Goal: Task Accomplishment & Management: Use online tool/utility

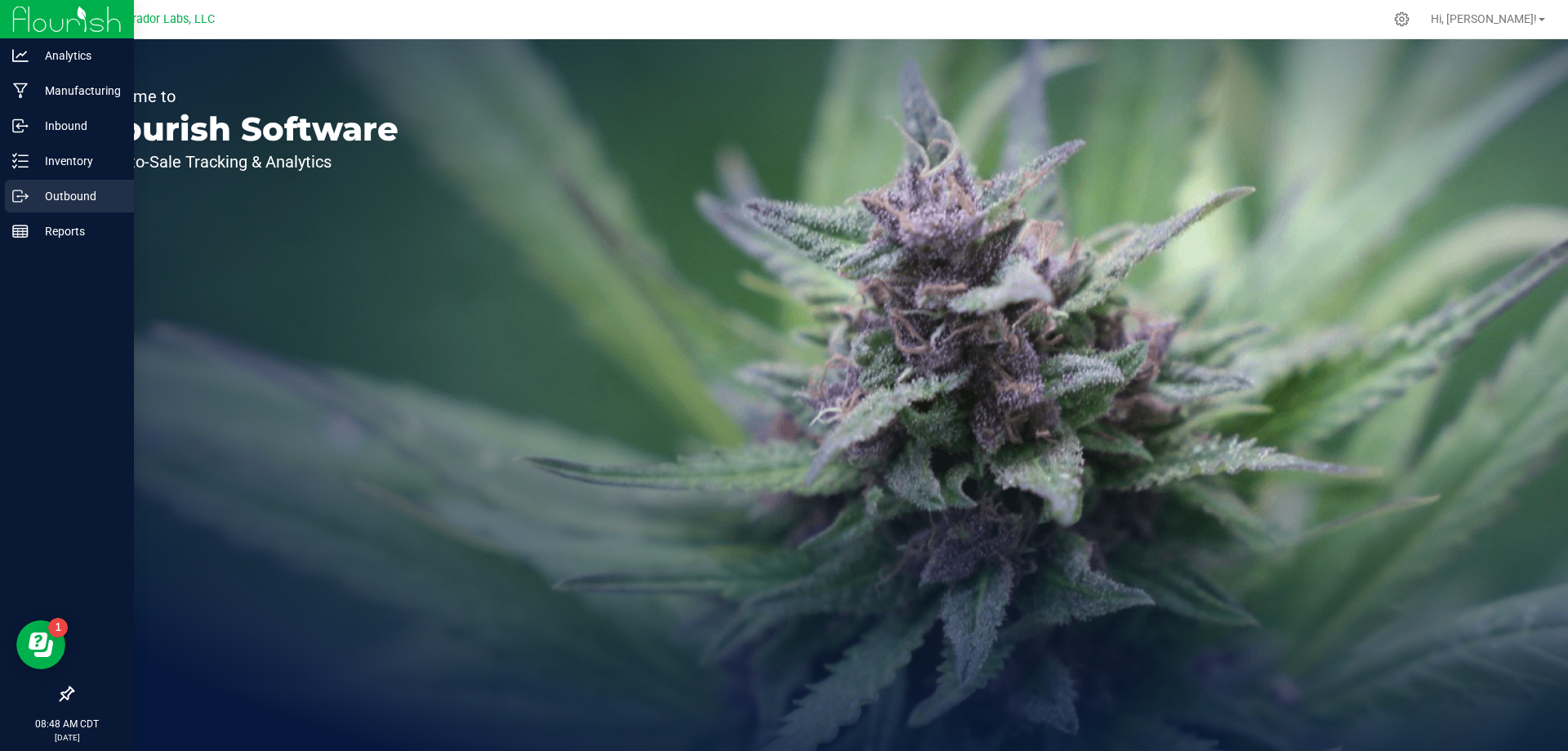
click at [53, 197] on p "Outbound" at bounding box center [78, 196] width 98 height 20
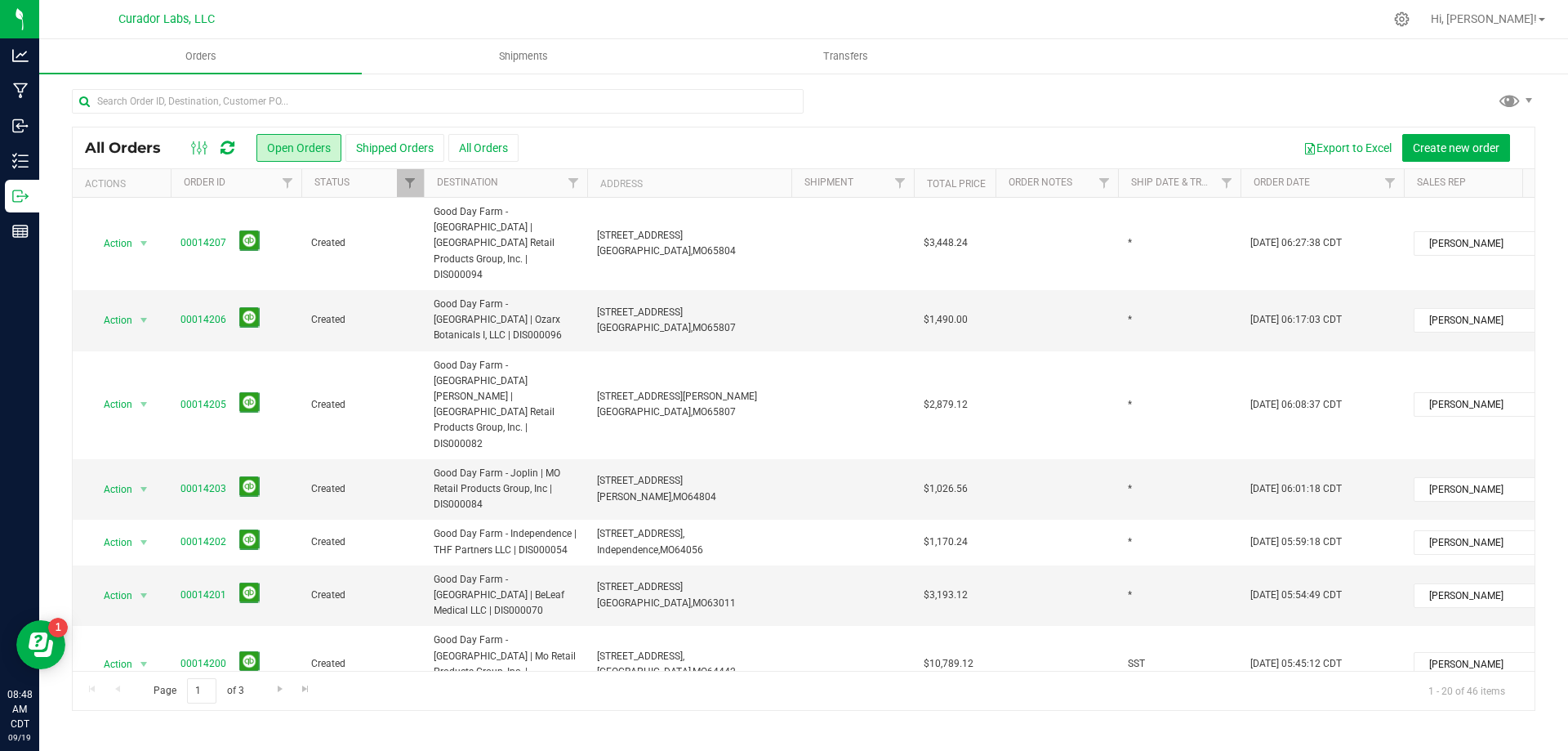
scroll to position [585, 0]
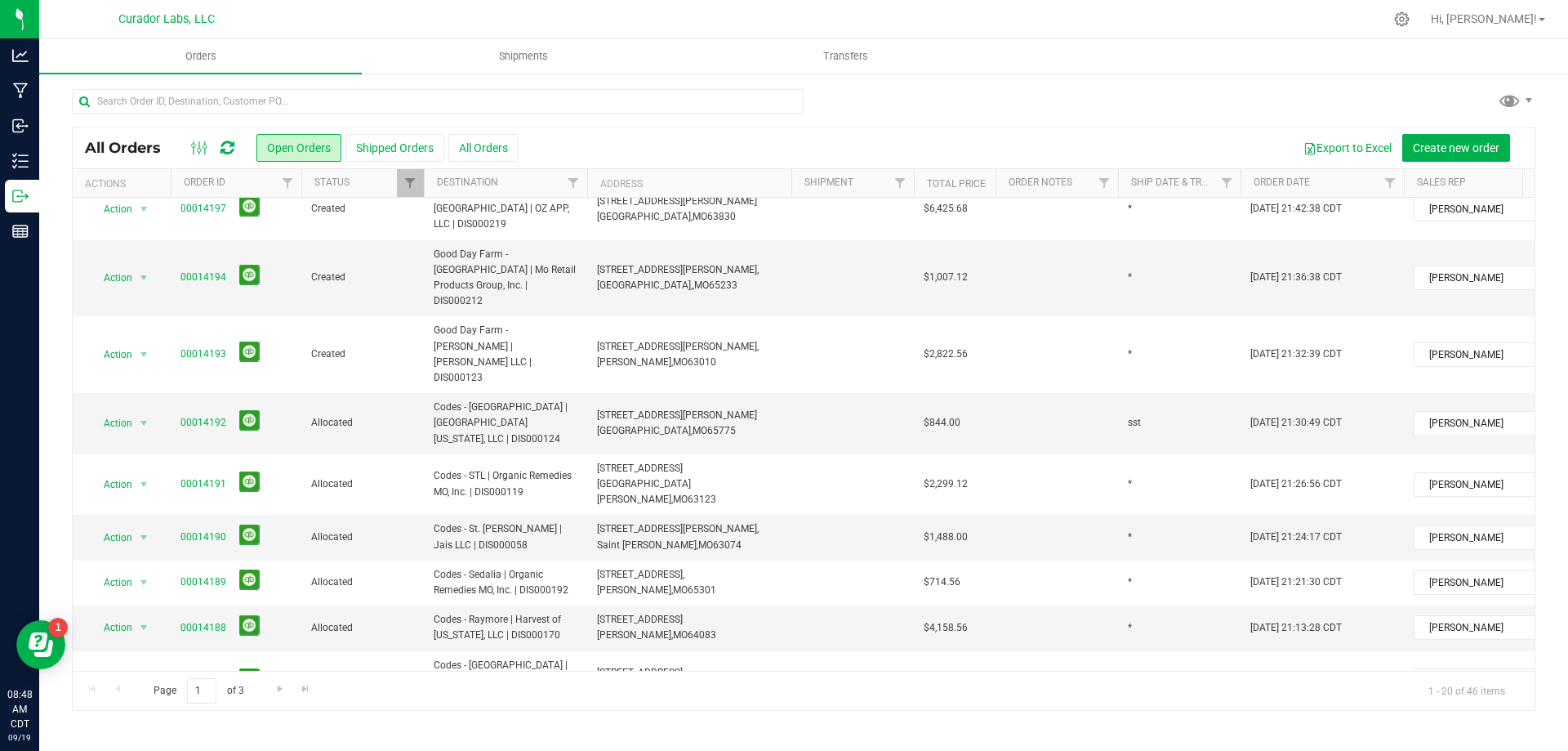
click at [419, 712] on td "Allocated" at bounding box center [363, 742] width 123 height 61
click at [131, 731] on span "Action" at bounding box center [111, 742] width 44 height 23
click at [138, 482] on li "Print invoice" at bounding box center [151, 479] width 123 height 25
click at [141, 735] on span "select" at bounding box center [143, 741] width 13 height 13
click at [146, 501] on li "Print packing list" at bounding box center [151, 503] width 123 height 25
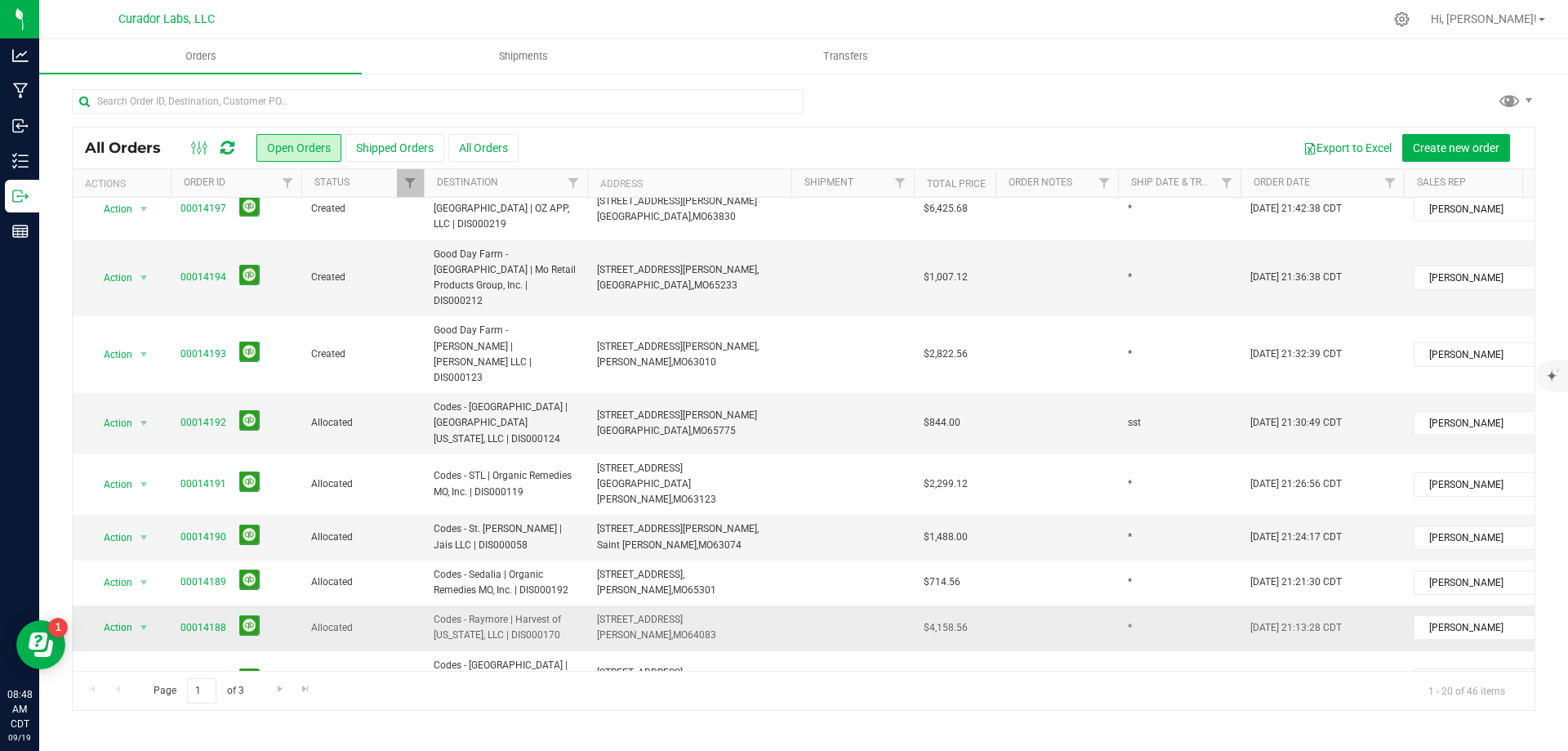
click at [507, 612] on span "Codes - Raymore | Harvest of [US_STATE], LLC | DIS000170" at bounding box center [506, 627] width 144 height 31
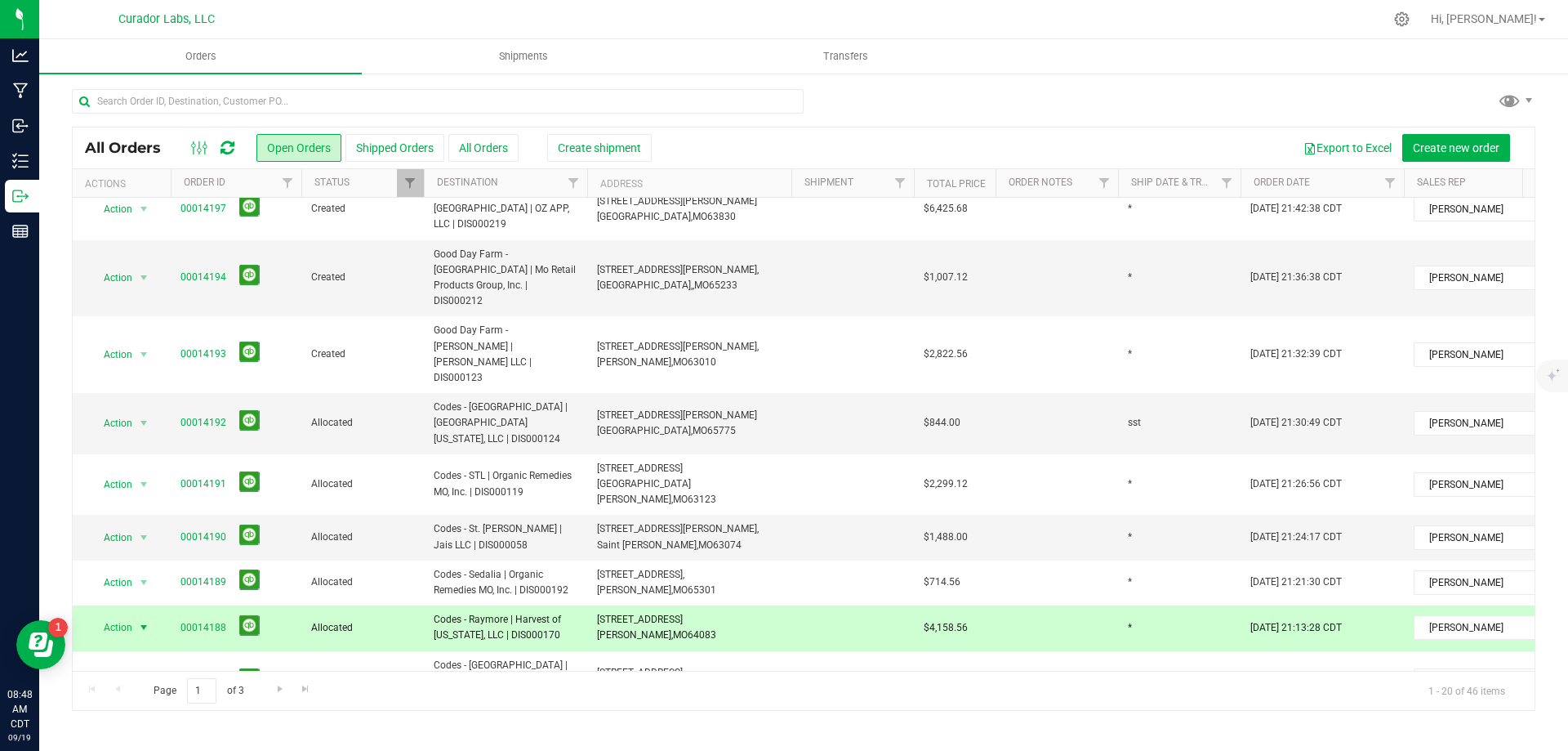
click at [141, 621] on span "select" at bounding box center [143, 627] width 13 height 13
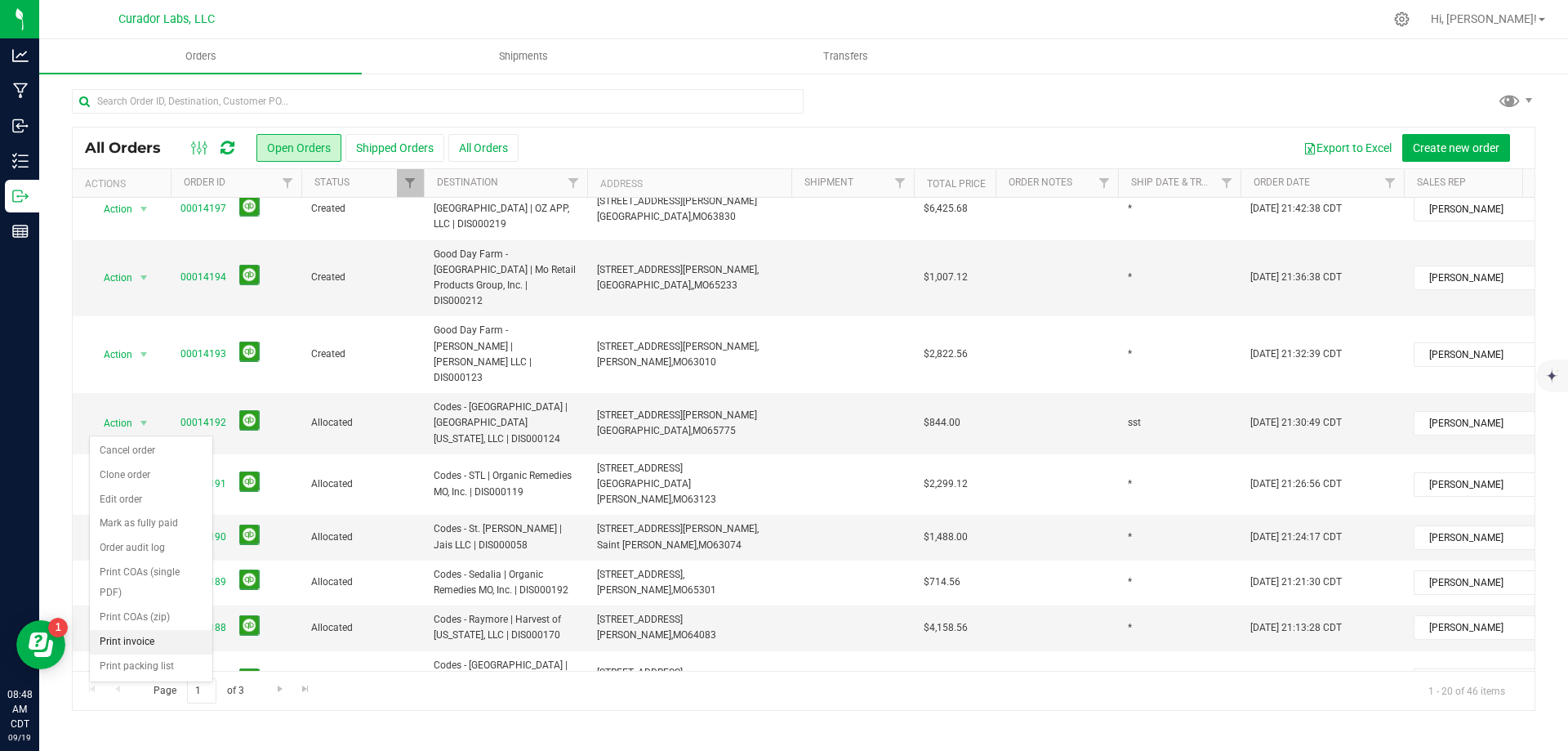
click at [128, 640] on li "Print invoice" at bounding box center [151, 642] width 123 height 25
click at [136, 616] on span "select" at bounding box center [144, 627] width 20 height 23
click at [146, 667] on li "Print packing list" at bounding box center [151, 667] width 123 height 25
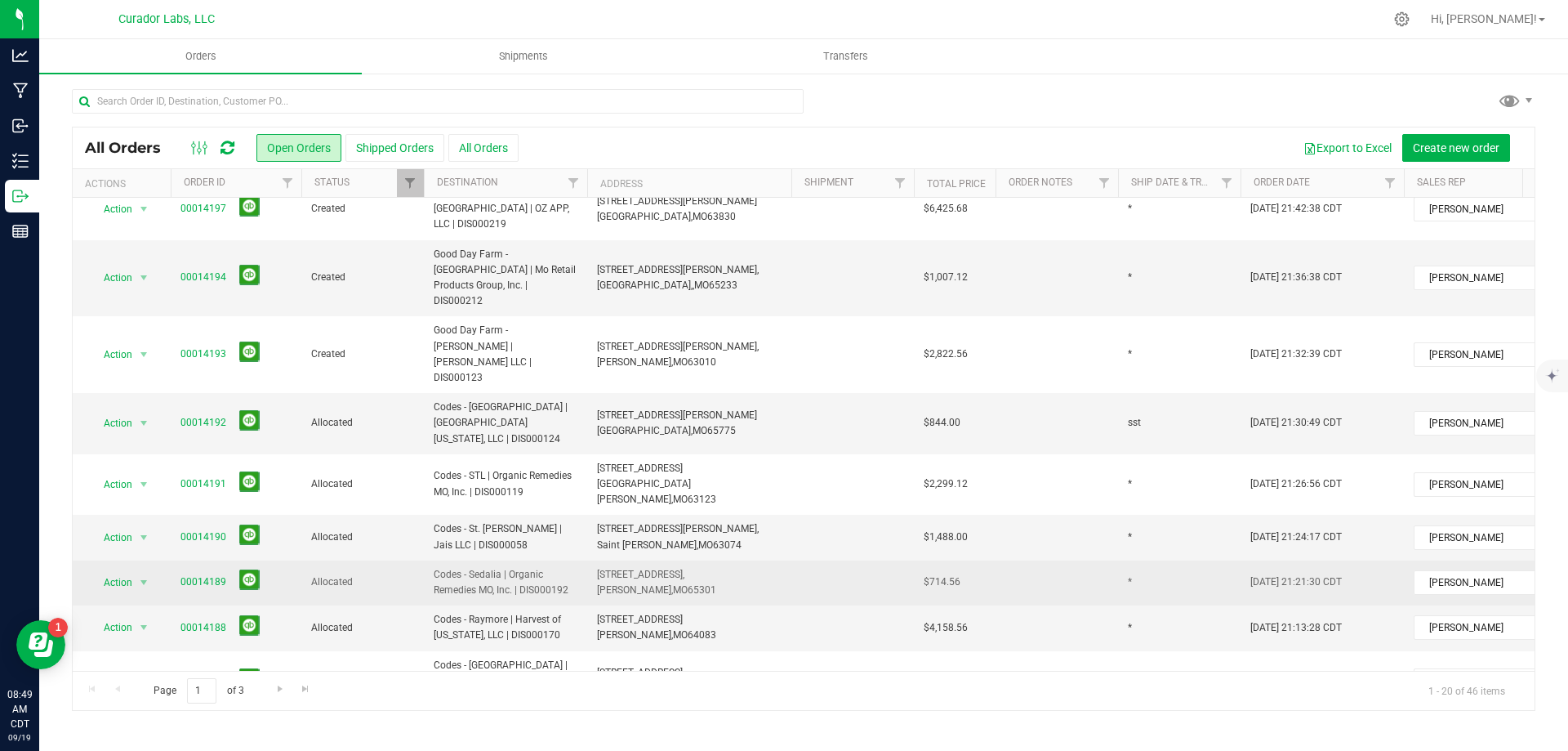
click at [467, 567] on span "Codes - Sedalia | Organic Remedies MO, Inc. | DIS000192" at bounding box center [506, 582] width 144 height 31
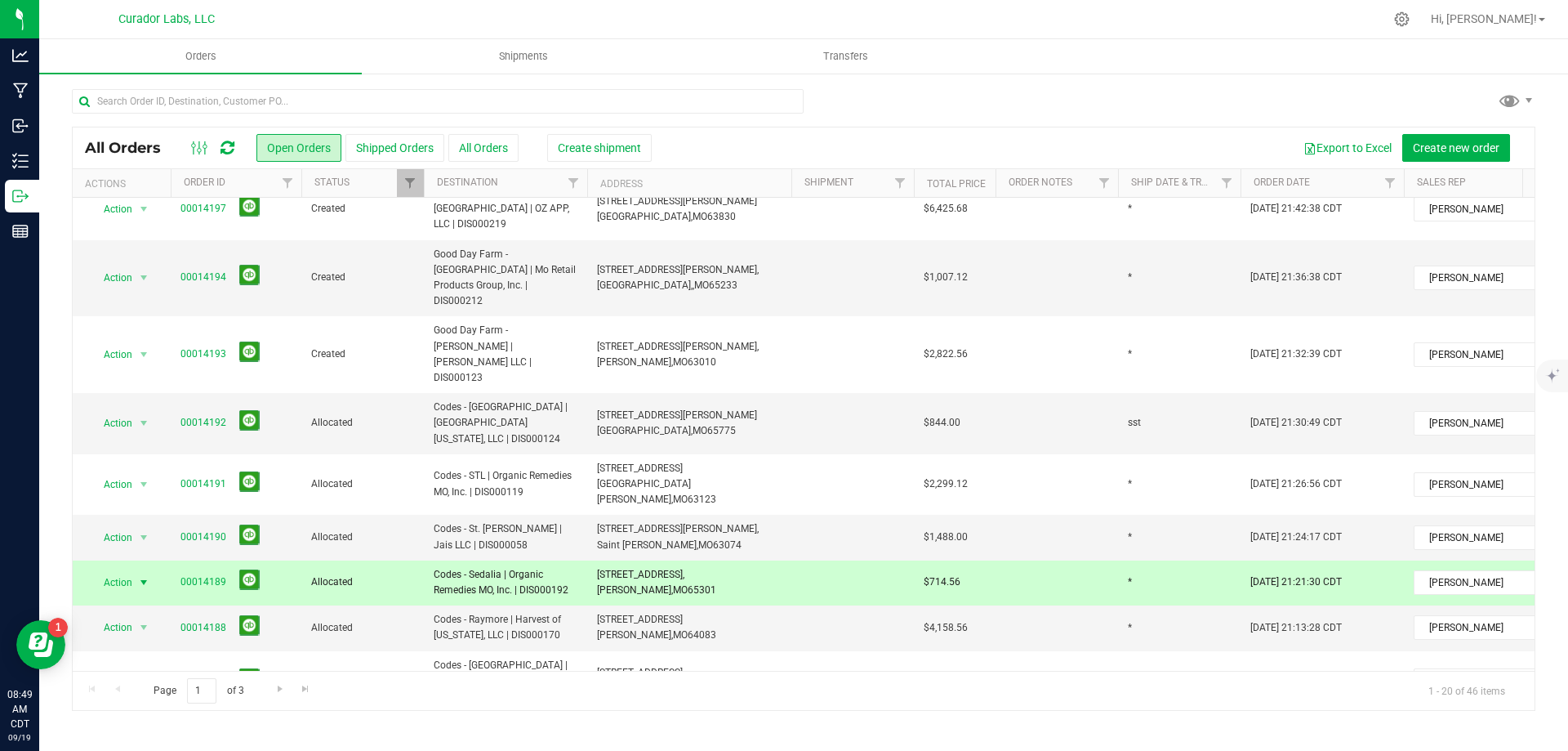
click at [127, 571] on span "Action" at bounding box center [111, 582] width 44 height 23
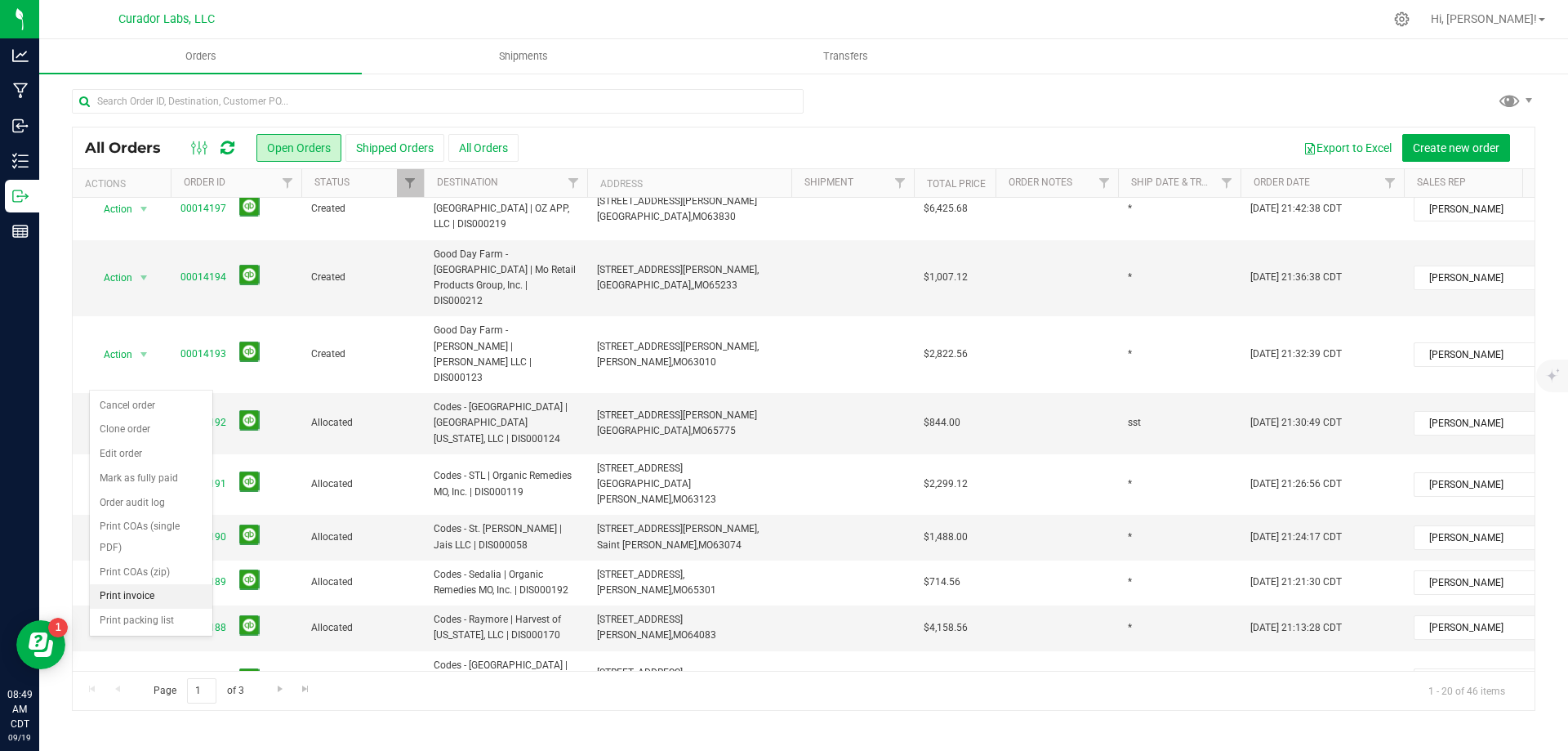
click at [179, 592] on li "Print invoice" at bounding box center [151, 596] width 123 height 25
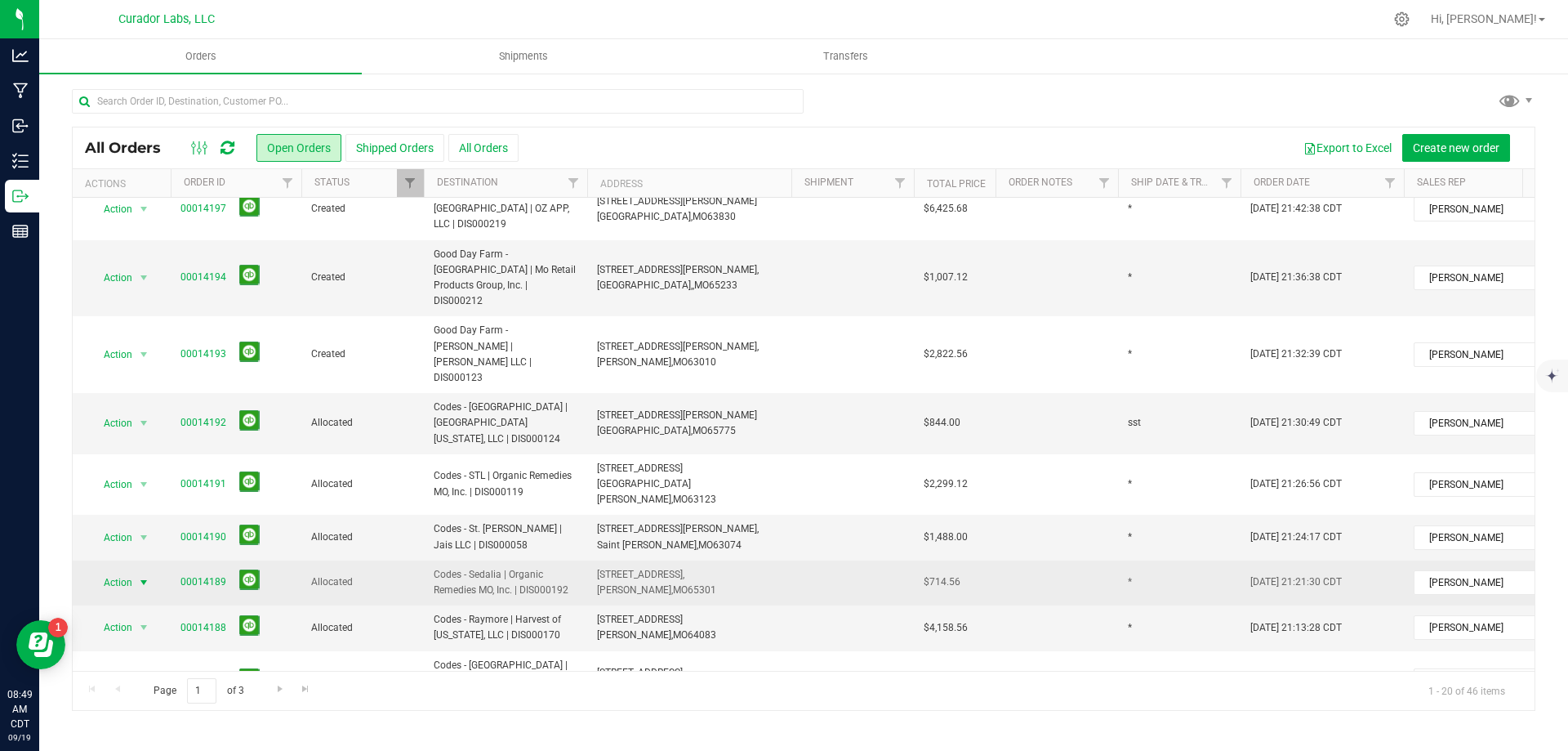
click at [129, 571] on span "Action" at bounding box center [111, 582] width 44 height 23
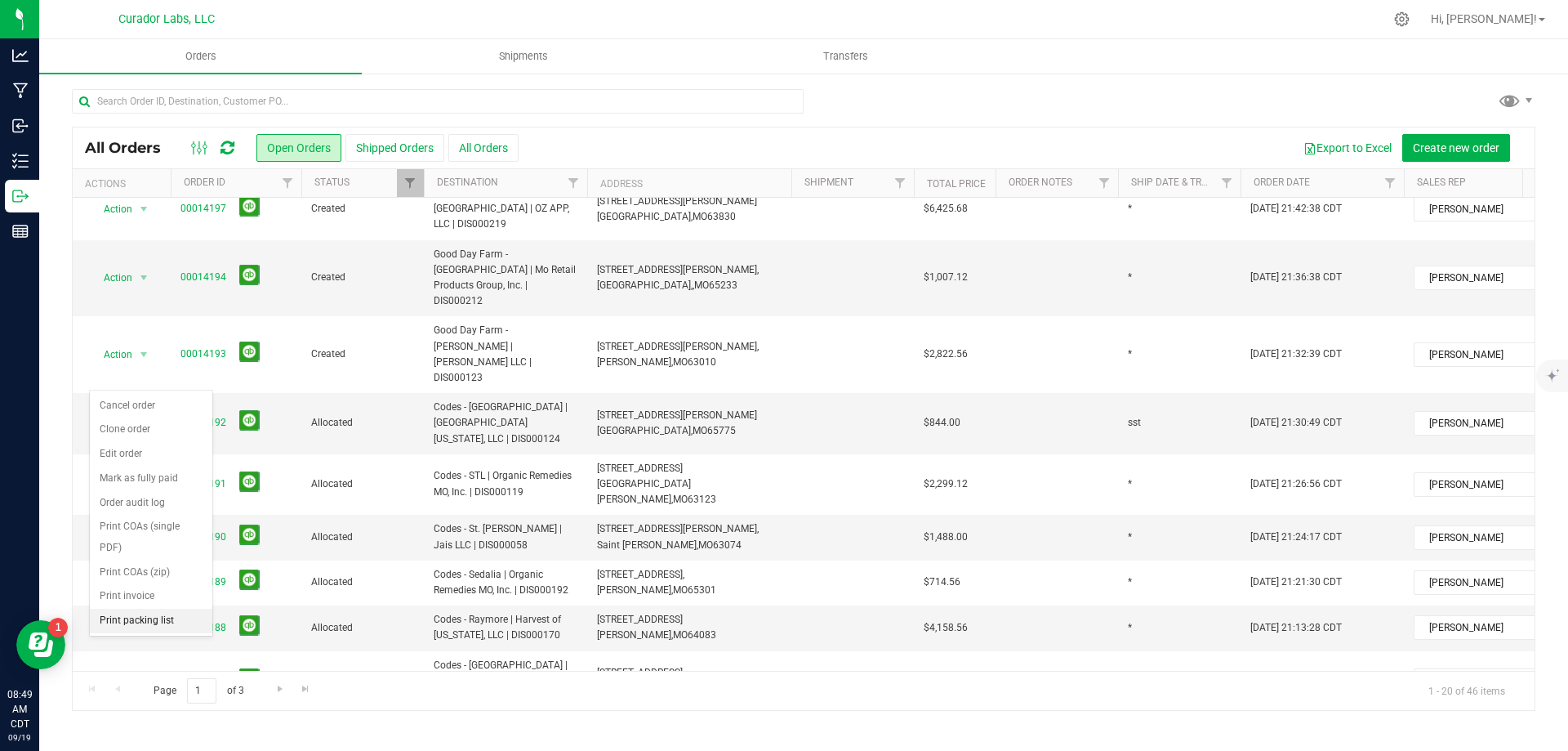
click at [151, 619] on li "Print packing list" at bounding box center [151, 621] width 123 height 25
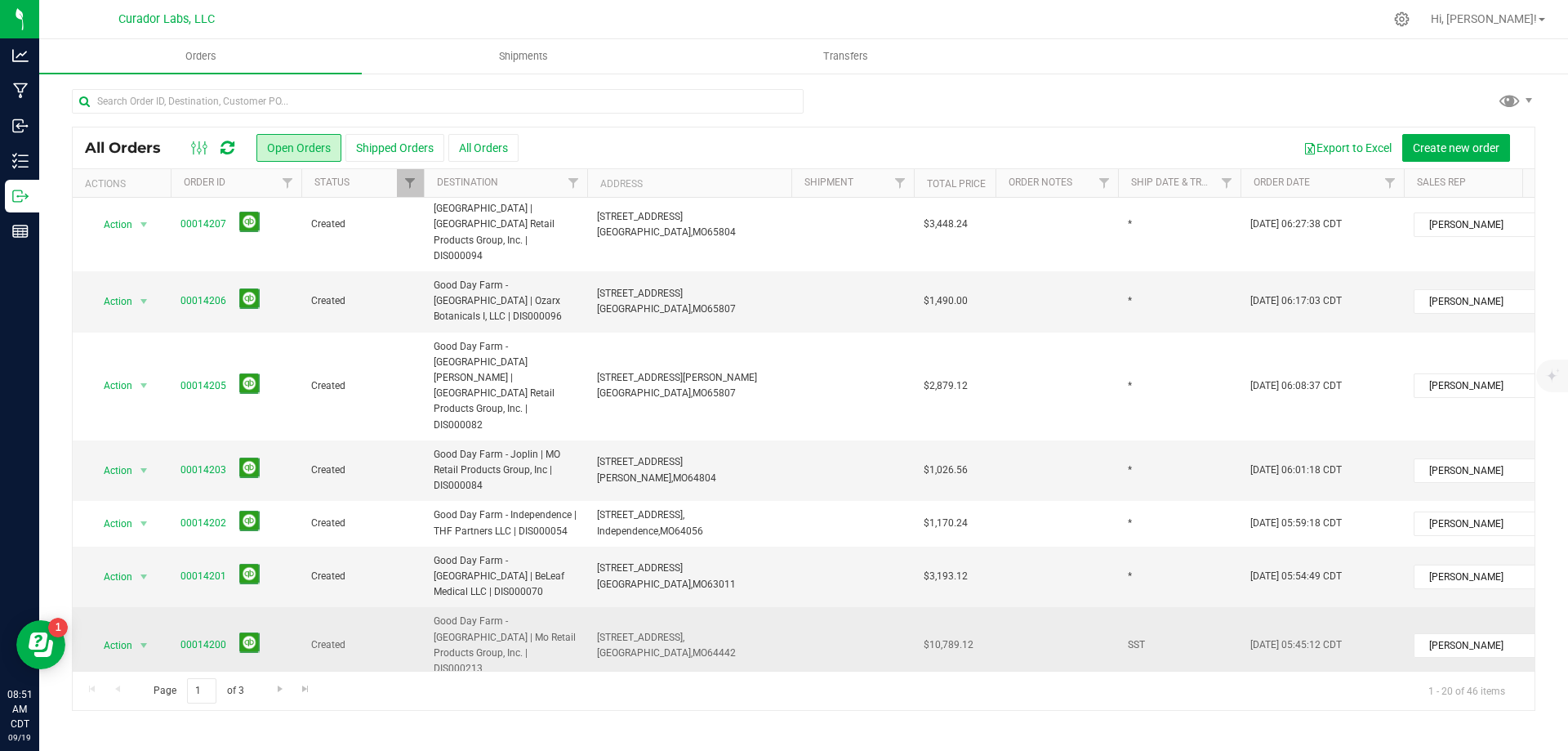
scroll to position [0, 0]
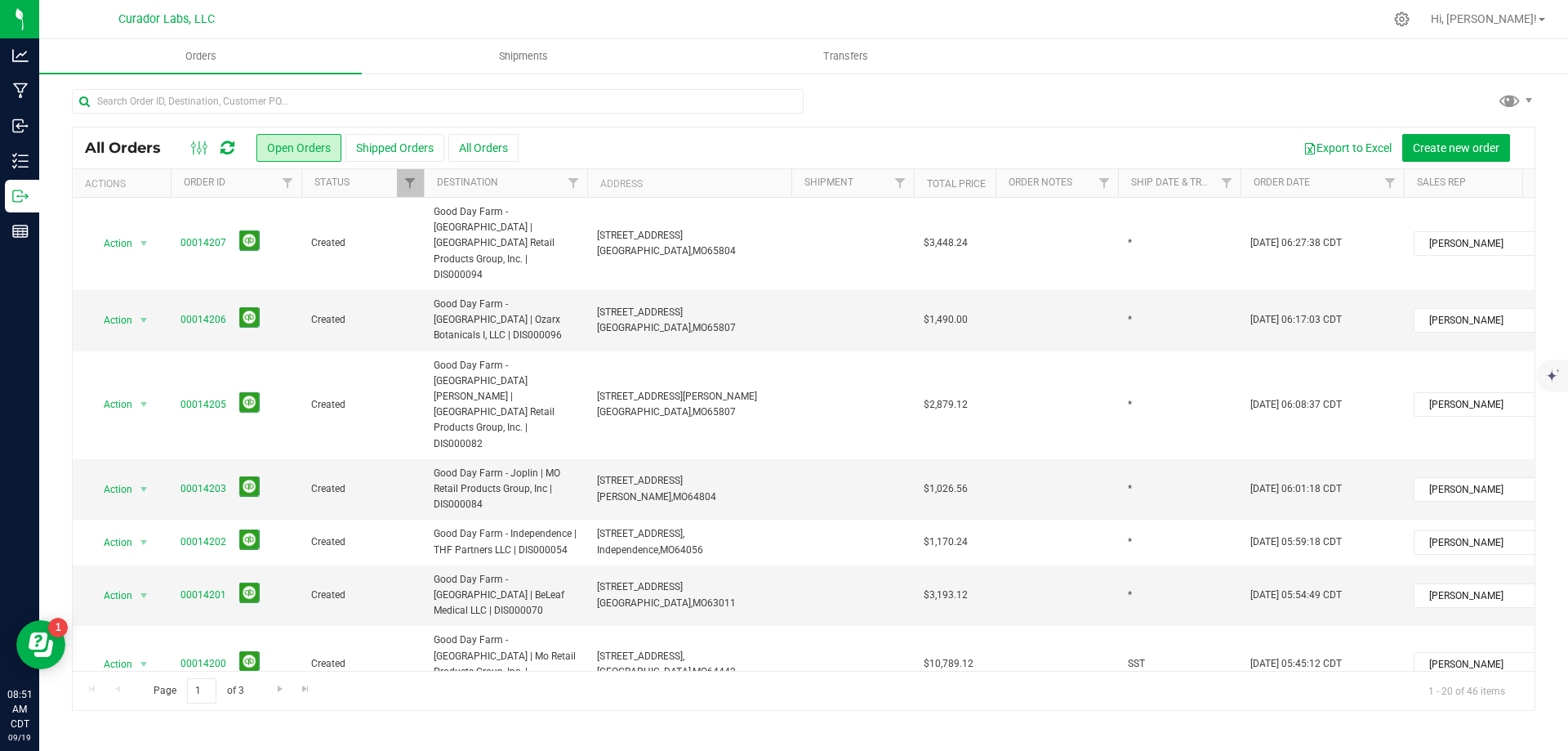
click at [225, 148] on icon at bounding box center [228, 148] width 14 height 16
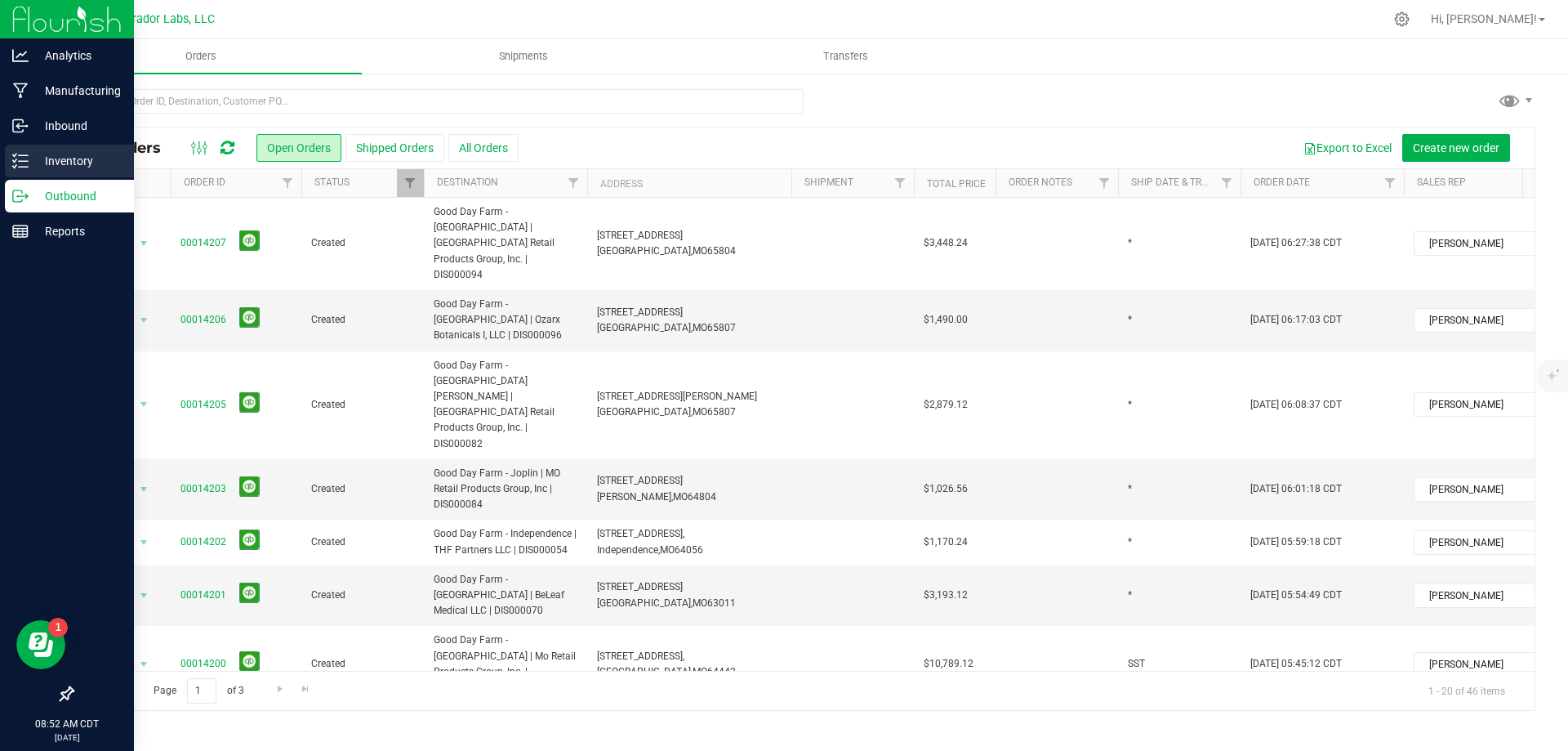
click at [47, 159] on p "Inventory" at bounding box center [78, 161] width 98 height 20
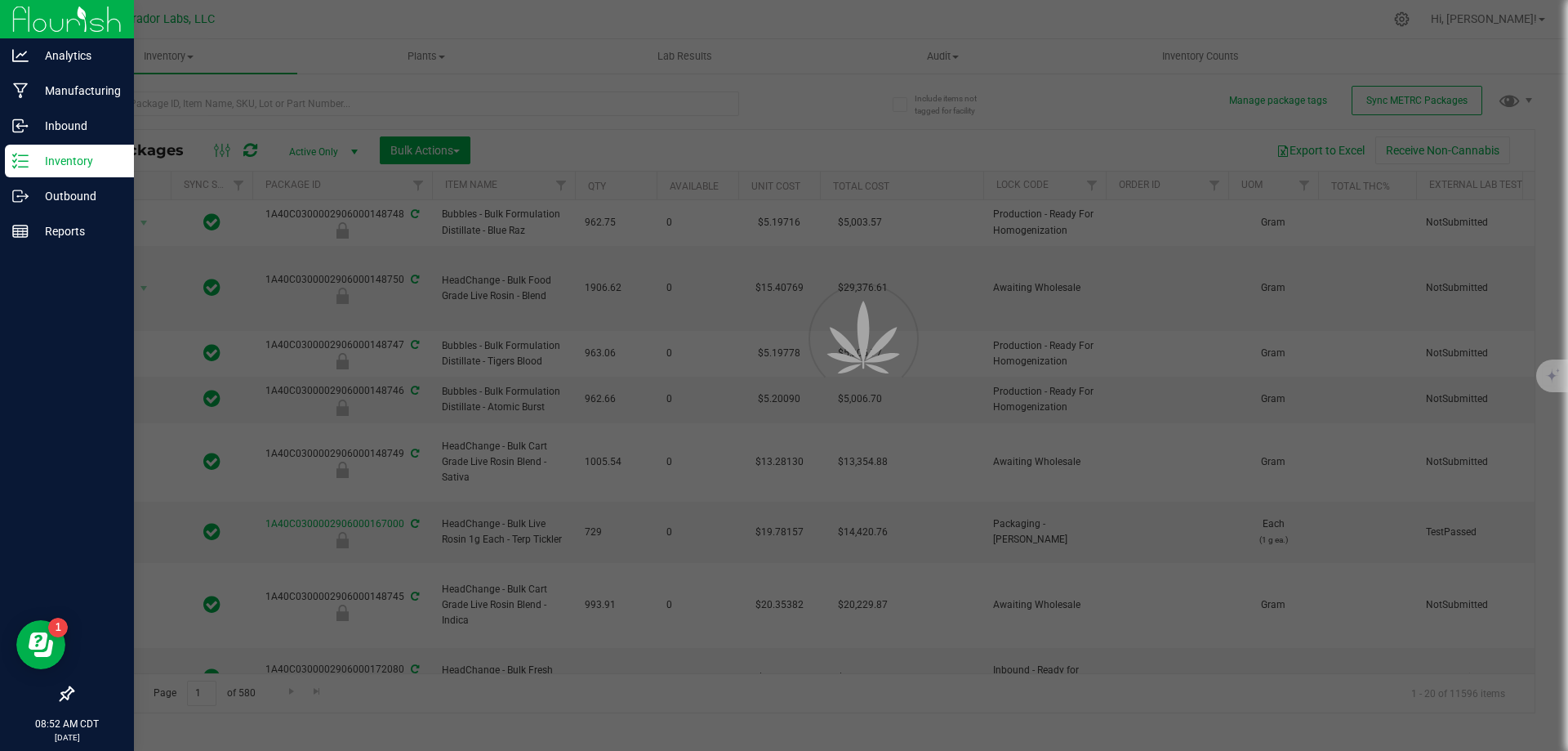
type input "[DATE]"
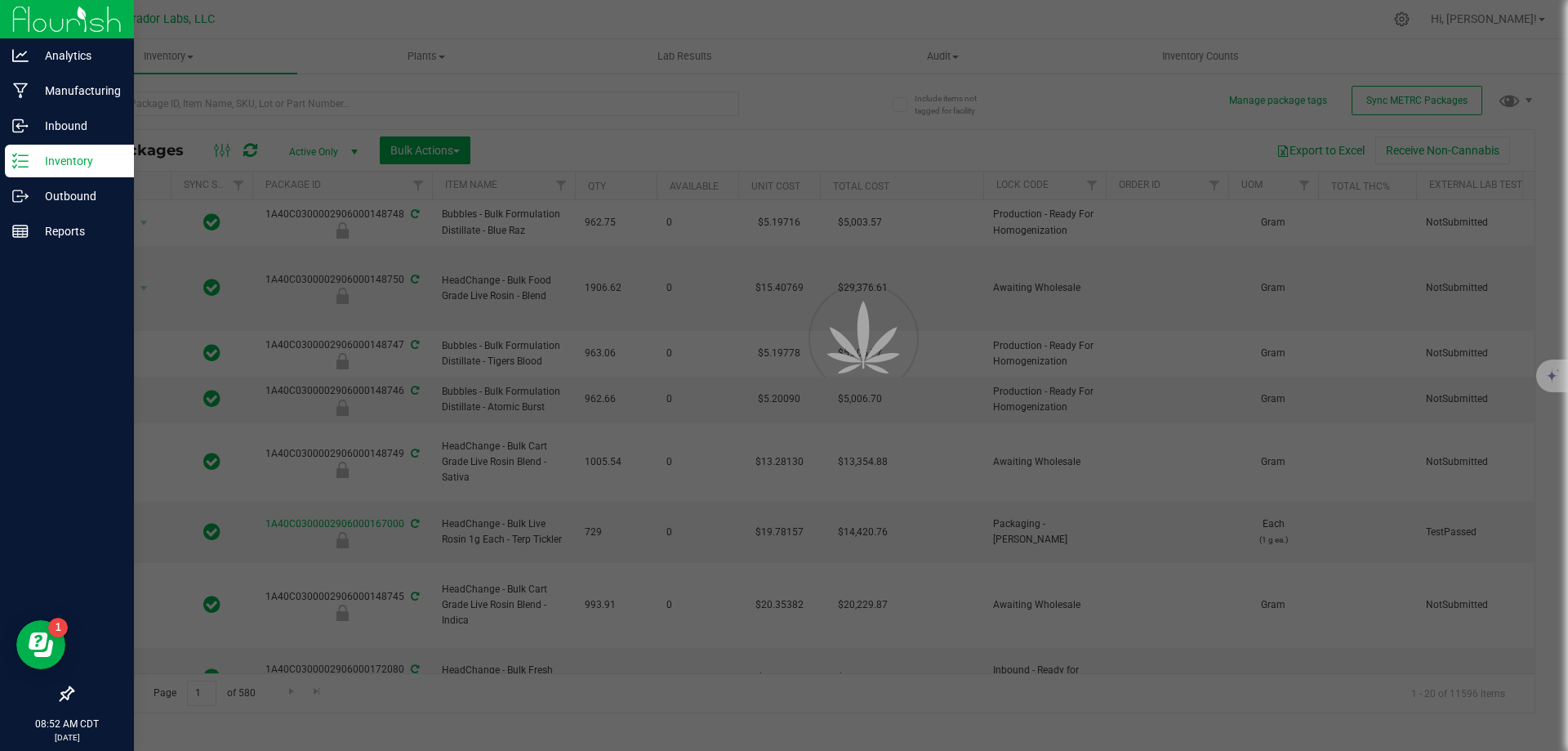
type input "[DATE]"
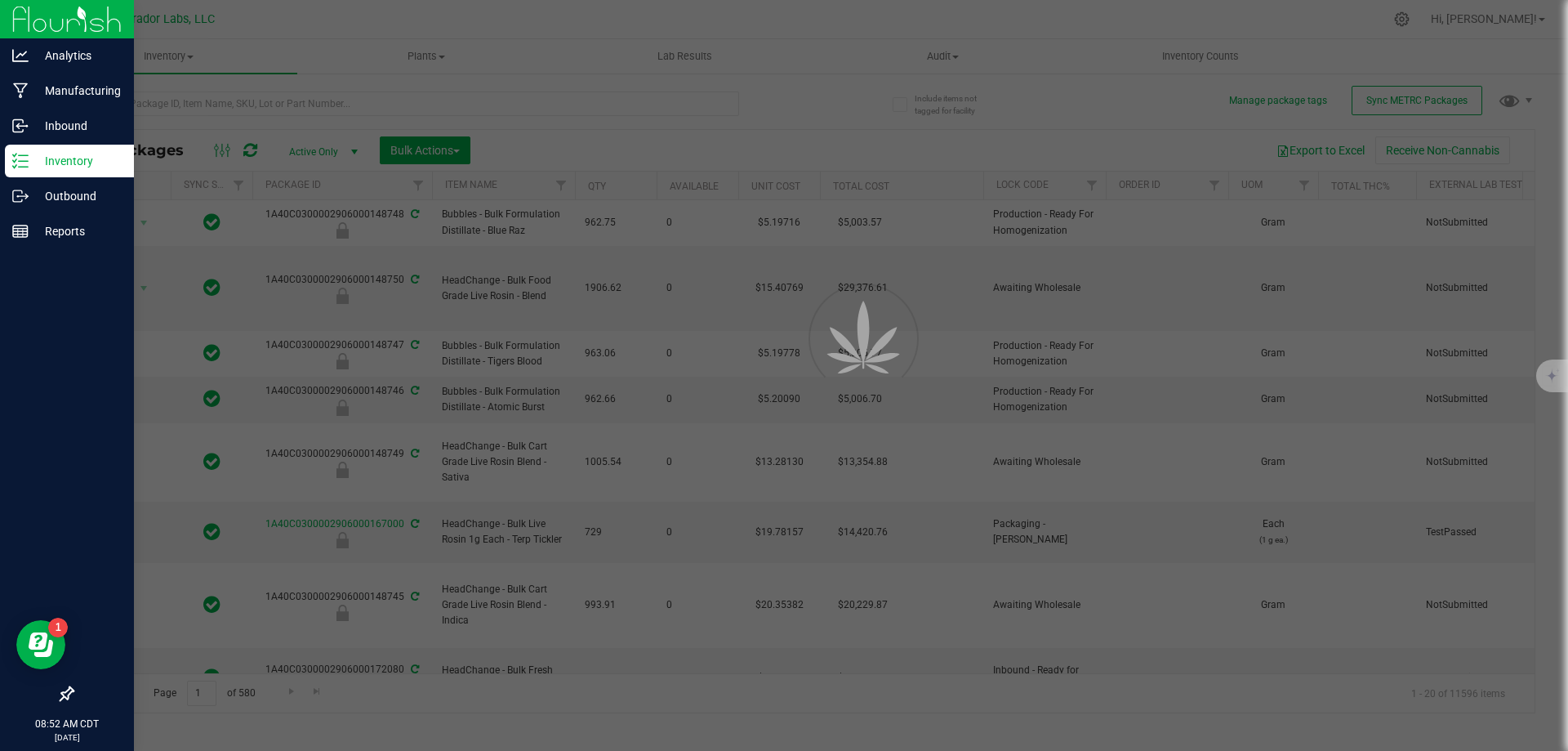
type input "[DATE]"
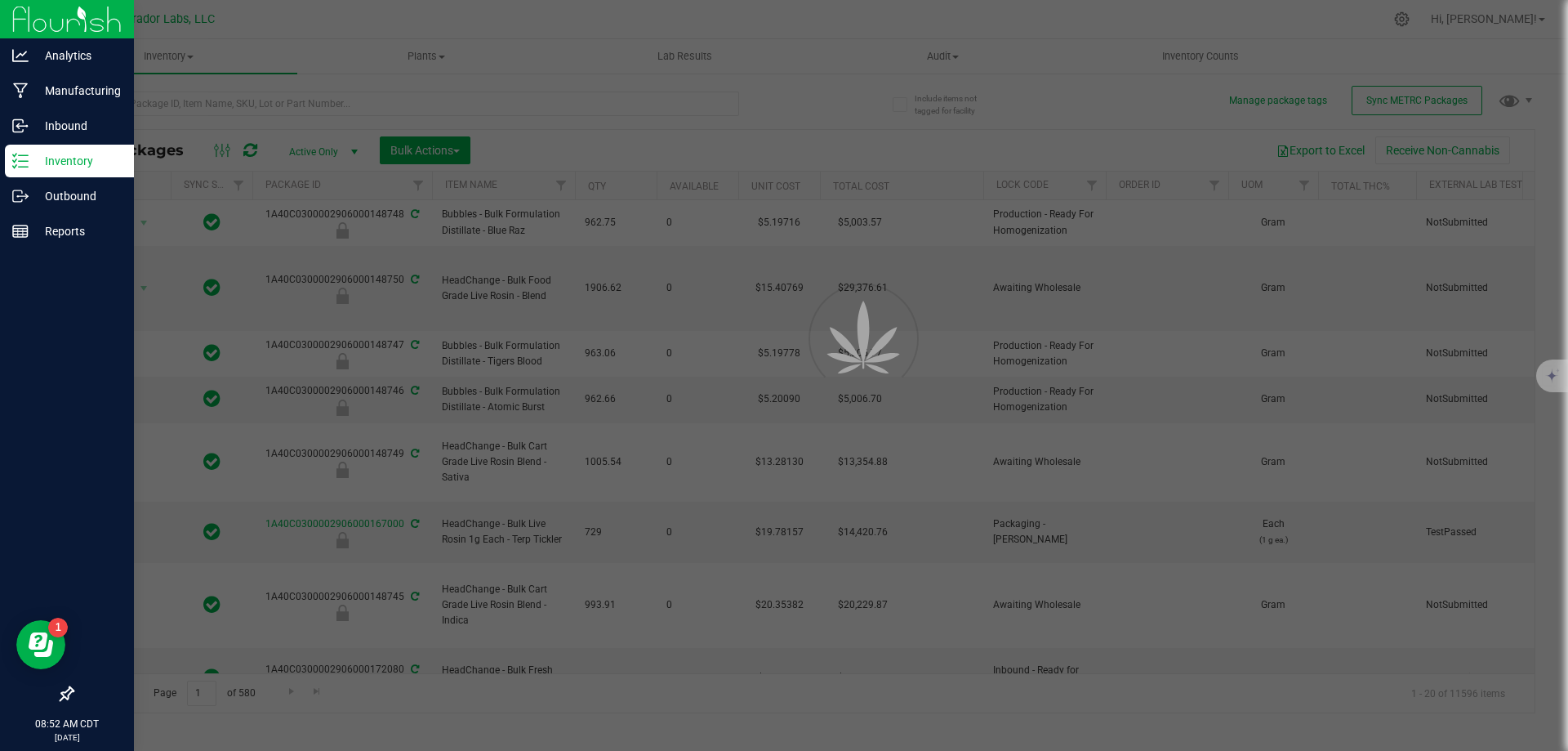
type input "[DATE]"
